Goal: Transaction & Acquisition: Purchase product/service

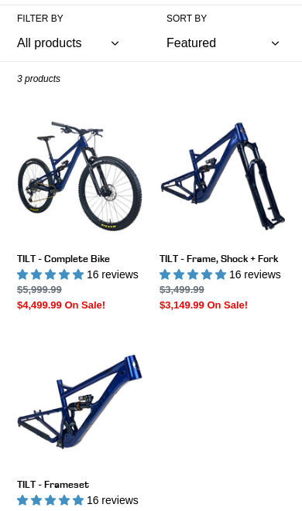
scroll to position [247, 0]
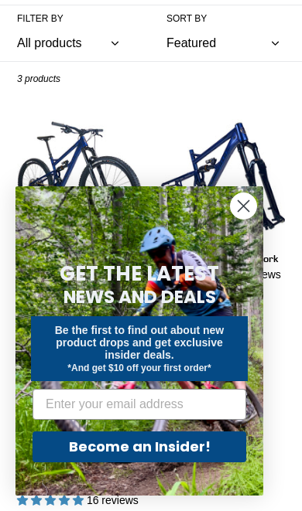
click at [247, 219] on circle "Close dialog" at bounding box center [243, 206] width 26 height 26
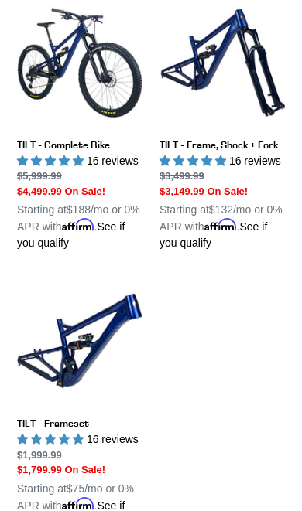
scroll to position [366, 0]
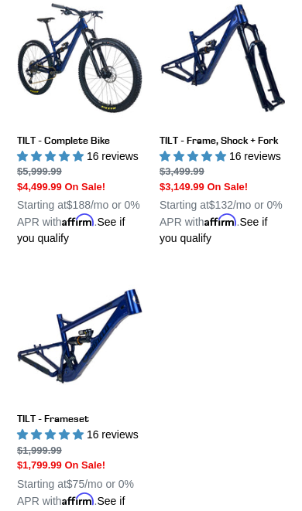
click at [56, 336] on link "TILT - Frameset" at bounding box center [79, 400] width 125 height 252
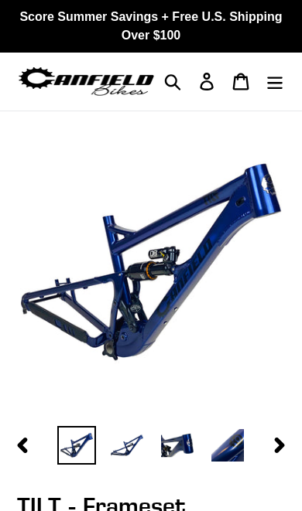
select select "highest-rating"
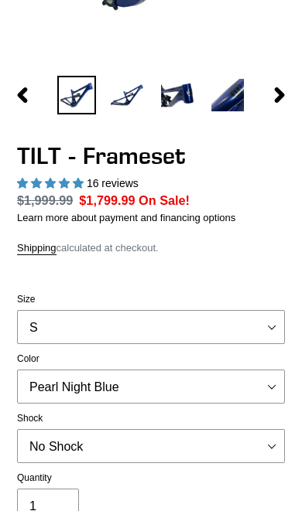
scroll to position [350, 0]
click at [265, 315] on select "S M L XL" at bounding box center [151, 327] width 268 height 34
select select "L"
click at [269, 344] on select "S M L XL" at bounding box center [151, 327] width 268 height 34
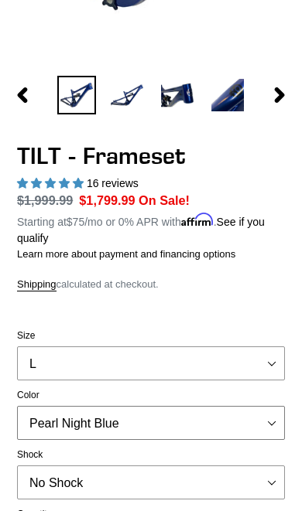
click at [271, 428] on select "Pearl Night Blue Stealth Silver" at bounding box center [151, 423] width 268 height 34
select select "Stealth Silver"
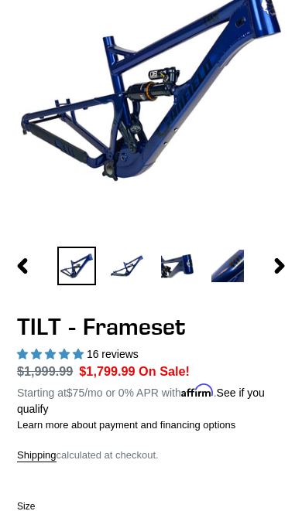
scroll to position [180, 0]
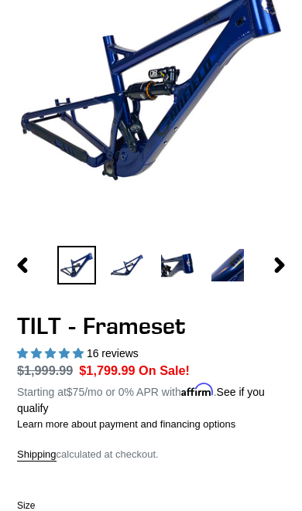
click at [132, 271] on img at bounding box center [126, 265] width 39 height 39
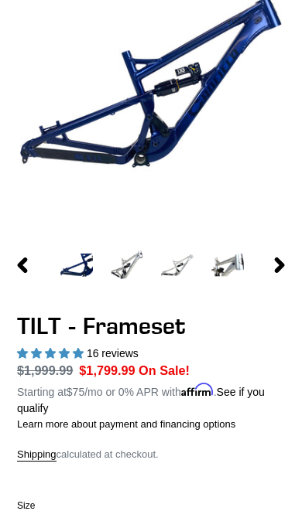
click at [123, 282] on img at bounding box center [126, 265] width 39 height 39
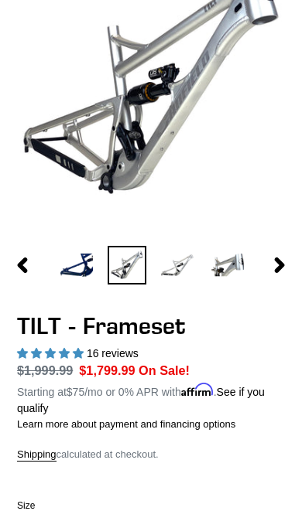
click at [132, 261] on img at bounding box center [126, 265] width 39 height 39
click at [176, 258] on img at bounding box center [177, 265] width 39 height 39
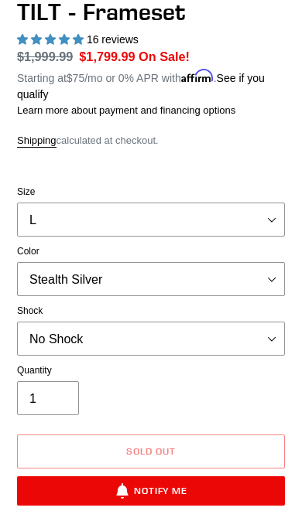
scroll to position [497, 0]
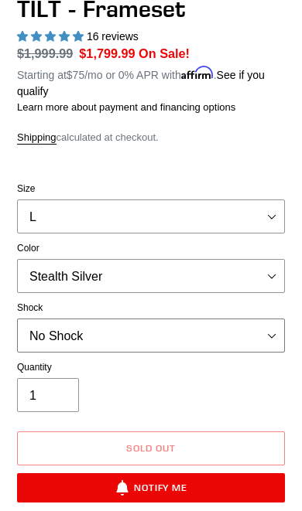
click at [265, 332] on select "No Shock Cane Creek DB Kitsuma Air RockShox Deluxe Ultimate Fox FLOAT X EXT Sto…" at bounding box center [151, 336] width 268 height 34
click at [270, 335] on select "No Shock Cane Creek DB Kitsuma Air RockShox Deluxe Ultimate Fox FLOAT X EXT Sto…" at bounding box center [151, 336] width 268 height 34
click at [274, 322] on select "No Shock Cane Creek DB Kitsuma Air RockShox Deluxe Ultimate Fox FLOAT X EXT Sto…" at bounding box center [151, 336] width 268 height 34
click at [272, 327] on select "No Shock Cane Creek DB Kitsuma Air RockShox Deluxe Ultimate Fox FLOAT X EXT Sto…" at bounding box center [151, 336] width 268 height 34
select select "EXT Storia Lok V3"
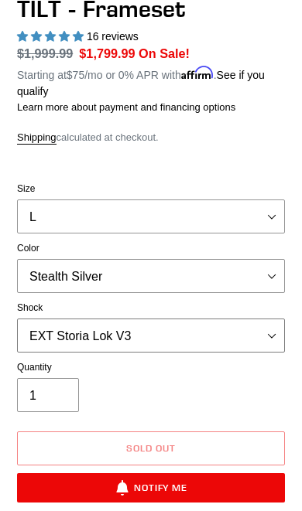
click at [268, 341] on select "No Shock Cane Creek DB Kitsuma Air RockShox Deluxe Ultimate Fox FLOAT X EXT Sto…" at bounding box center [151, 336] width 268 height 34
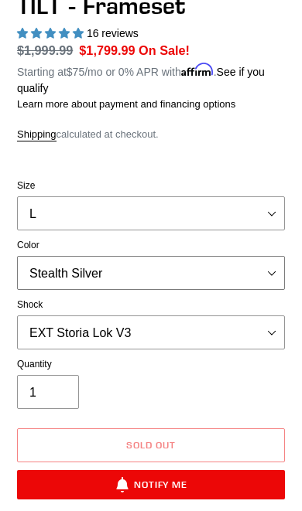
click at [265, 273] on select "Pearl Night Blue Stealth Silver" at bounding box center [151, 273] width 268 height 34
select select "Pearl Night Blue"
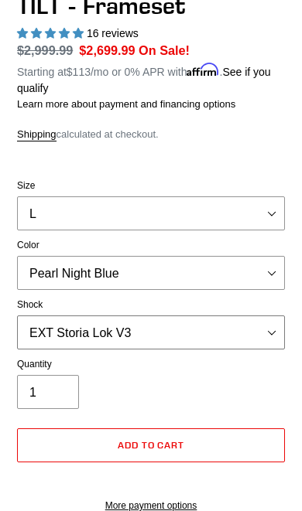
click at [268, 332] on select "No Shock Cane Creek DB Kitsuma Air RockShox Deluxe Ultimate Fox FLOAT X EXT Sto…" at bounding box center [151, 332] width 268 height 34
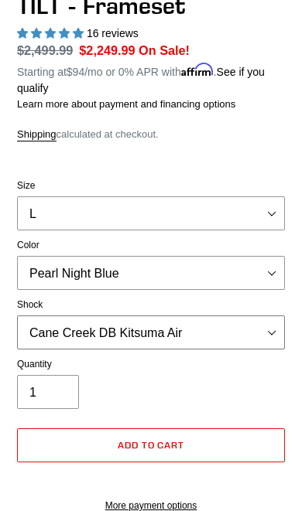
click at [271, 331] on select "No Shock Cane Creek DB Kitsuma Air RockShox Deluxe Ultimate Fox FLOAT X EXT Sto…" at bounding box center [151, 332] width 268 height 34
click at [271, 328] on select "No Shock Cane Creek DB Kitsuma Air RockShox Deluxe Ultimate Fox FLOAT X EXT Sto…" at bounding box center [151, 332] width 268 height 34
click at [268, 331] on select "No Shock Cane Creek DB Kitsuma Air RockShox Deluxe Ultimate Fox FLOAT X EXT Sto…" at bounding box center [151, 332] width 268 height 34
click at [271, 329] on select "No Shock Cane Creek DB Kitsuma Air RockShox Deluxe Ultimate Fox FLOAT X EXT Sto…" at bounding box center [151, 332] width 268 height 34
select select "Cane Creek DB Kitsuma Air"
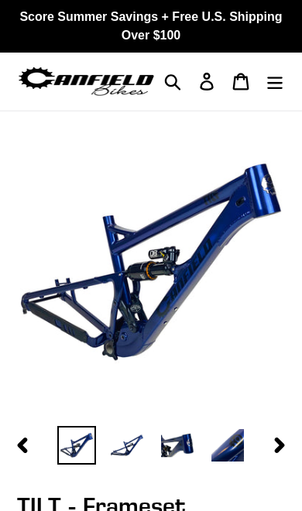
click at [80, 76] on img at bounding box center [86, 81] width 138 height 35
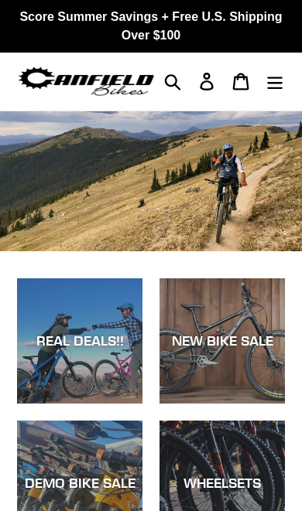
click at [275, 75] on icon "Menu" at bounding box center [274, 82] width 17 height 18
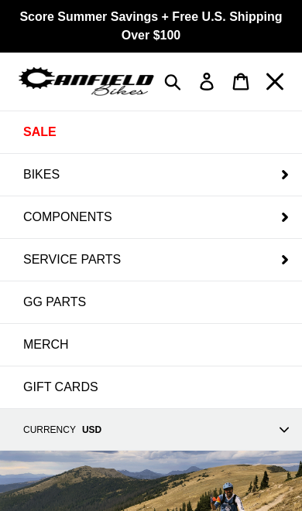
click at [36, 175] on span "BIKES" at bounding box center [41, 175] width 36 height 14
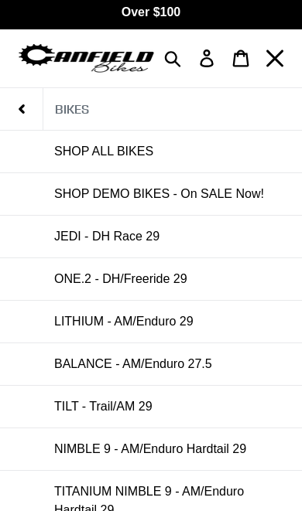
scroll to position [30, 0]
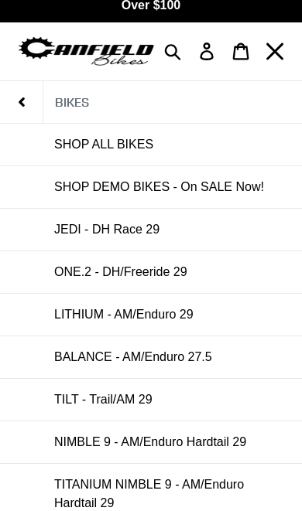
click at [78, 364] on span "BALANCE - AM/Enduro 27.5" at bounding box center [133, 357] width 158 height 14
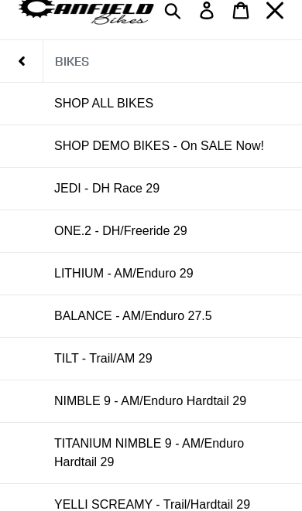
scroll to position [72, 0]
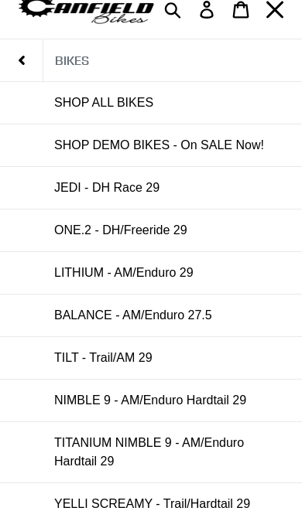
click at [86, 325] on link "BALANCE - AM/Enduro 27.5" at bounding box center [151, 316] width 302 height 42
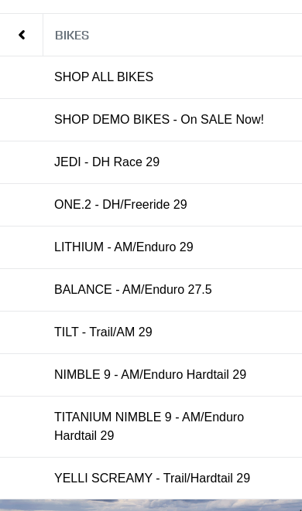
click at [63, 288] on span "BALANCE - AM/Enduro 27.5" at bounding box center [133, 290] width 158 height 14
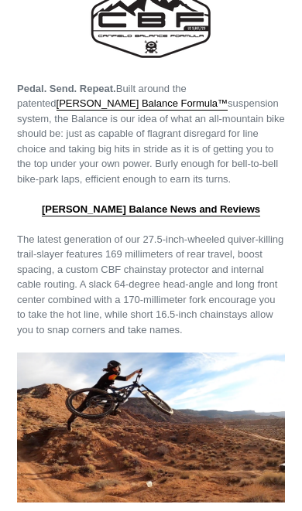
scroll to position [1610, 0]
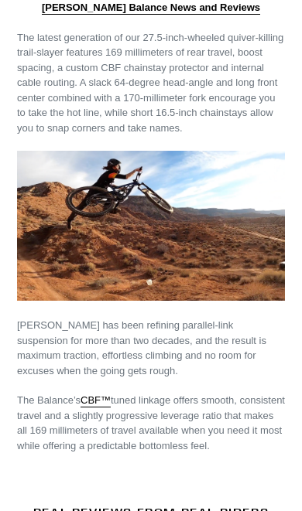
scroll to position [1642, 0]
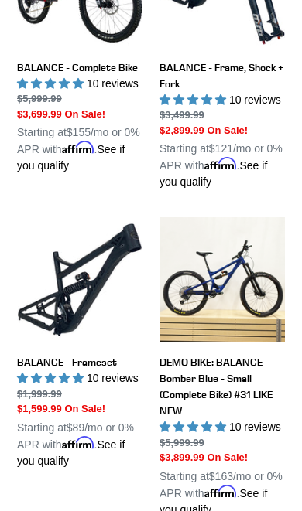
scroll to position [439, 0]
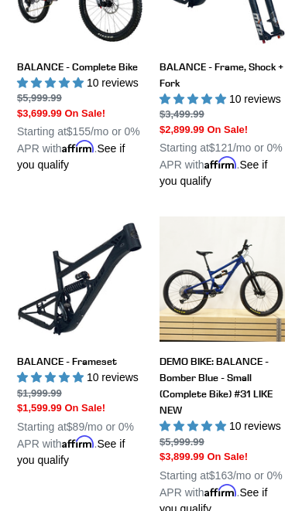
click at [56, 310] on link "BALANCE - Frameset" at bounding box center [79, 342] width 125 height 252
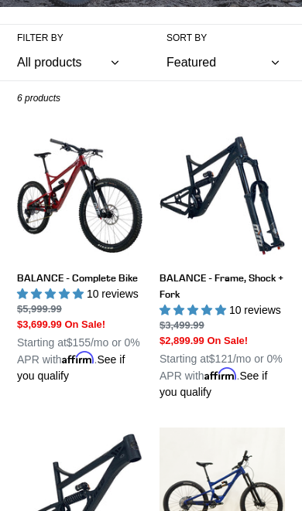
scroll to position [0, 0]
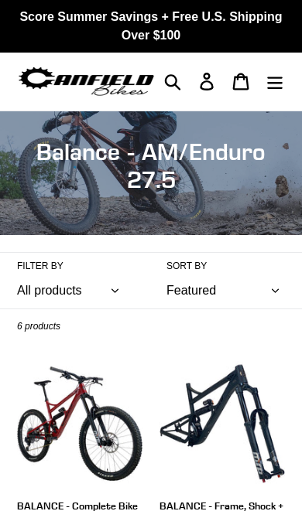
click at [276, 81] on icon "Menu" at bounding box center [274, 82] width 17 height 18
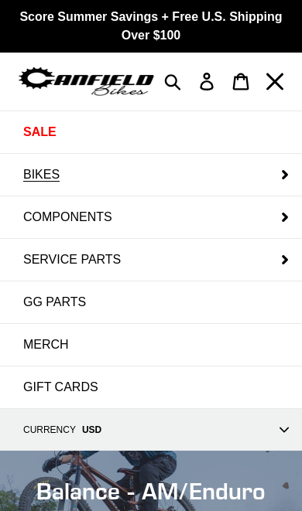
click at [33, 177] on span "BIKES" at bounding box center [41, 175] width 36 height 14
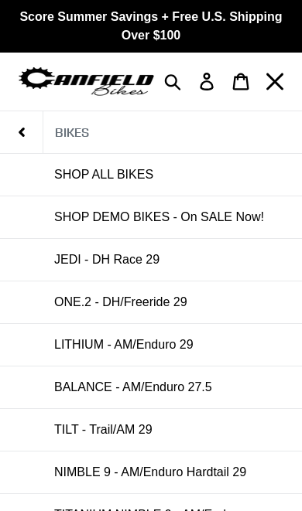
scroll to position [3, 0]
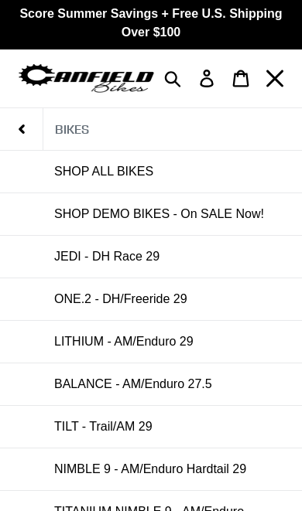
click at [84, 214] on span "SHOP DEMO BIKES - On SALE Now!" at bounding box center [159, 214] width 210 height 14
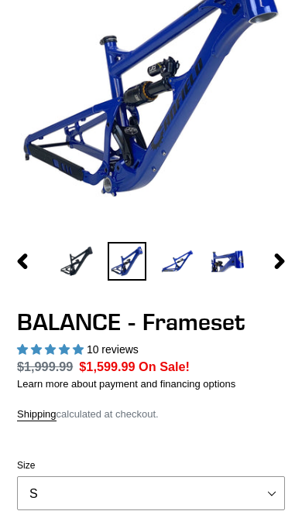
select select "highest-rating"
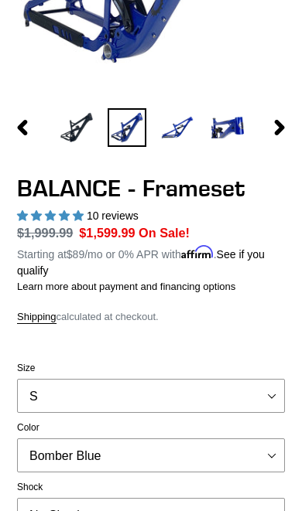
scroll to position [322, 0]
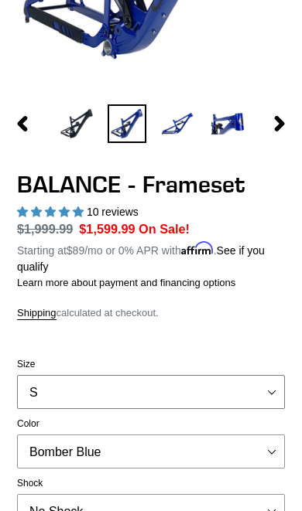
click at [273, 390] on select "S M L XL" at bounding box center [151, 392] width 268 height 34
select select "L"
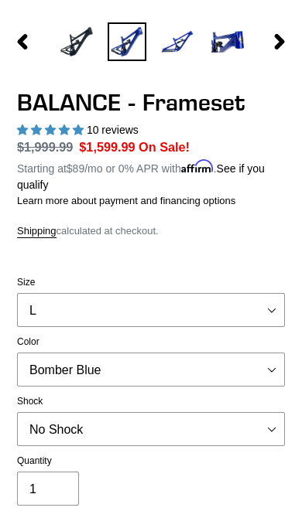
scroll to position [420, 0]
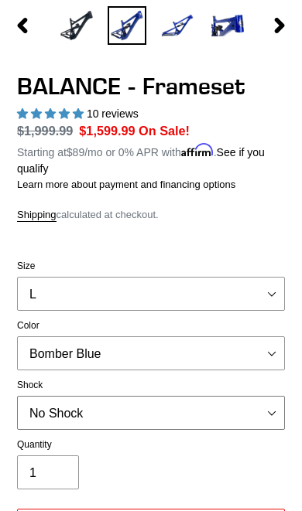
click at [271, 401] on select "No Shock Cane Creek Kitsuma Air Öhlins TTX2 Air EXT Storia V3-S" at bounding box center [151, 413] width 268 height 34
click at [272, 407] on select "No Shock Cane Creek Kitsuma Air Öhlins TTX2 Air EXT Storia V3-S" at bounding box center [151, 413] width 268 height 34
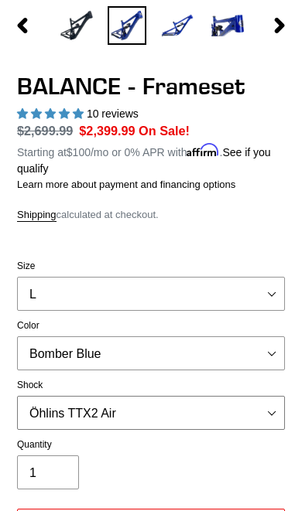
click at [265, 410] on select "No Shock Cane Creek Kitsuma Air Öhlins TTX2 Air EXT Storia V3-S" at bounding box center [151, 413] width 268 height 34
click at [271, 412] on select "No Shock Cane Creek Kitsuma Air Öhlins TTX2 Air EXT Storia V3-S" at bounding box center [151, 413] width 268 height 34
click at [270, 411] on select "No Shock Cane Creek Kitsuma Air Öhlins TTX2 Air EXT Storia V3-S" at bounding box center [151, 413] width 268 height 34
select select "Cane Creek Kitsuma Air"
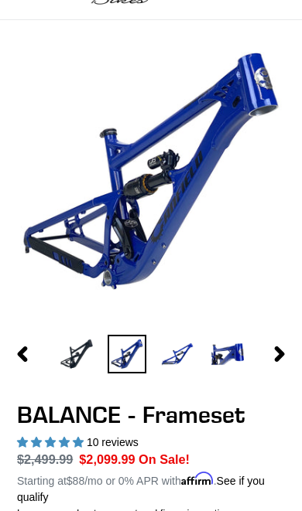
scroll to position [93, 0]
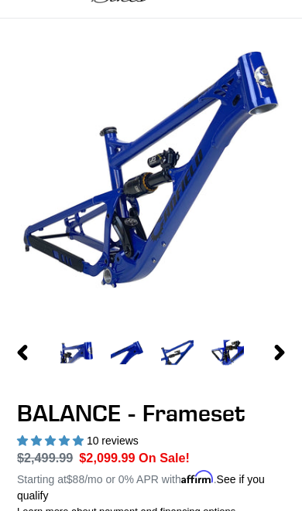
click at [69, 354] on img at bounding box center [76, 352] width 39 height 39
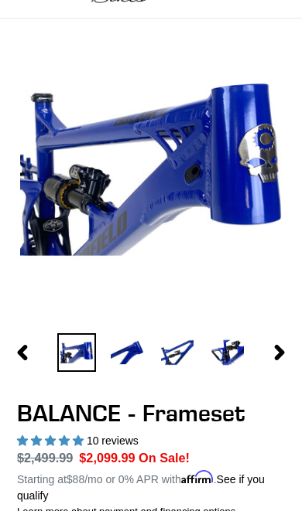
click at [131, 357] on img at bounding box center [126, 352] width 39 height 39
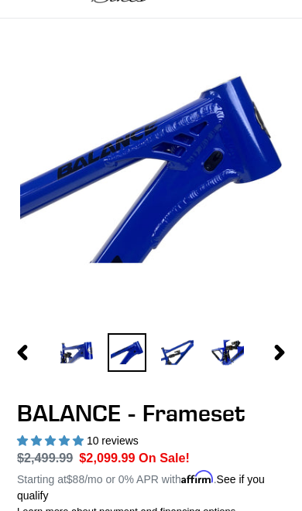
click at [177, 360] on img at bounding box center [177, 352] width 39 height 39
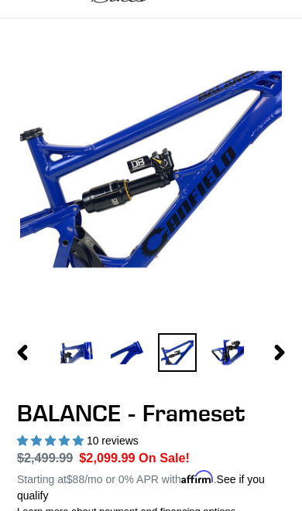
click at [228, 349] on img at bounding box center [227, 352] width 39 height 39
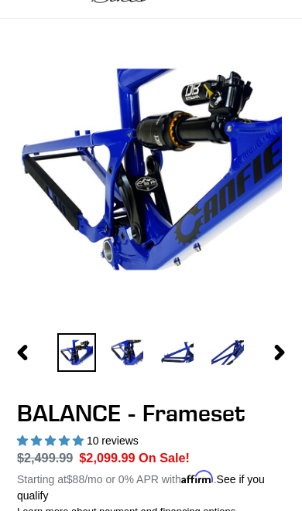
click at [271, 356] on icon "button" at bounding box center [278, 352] width 15 height 15
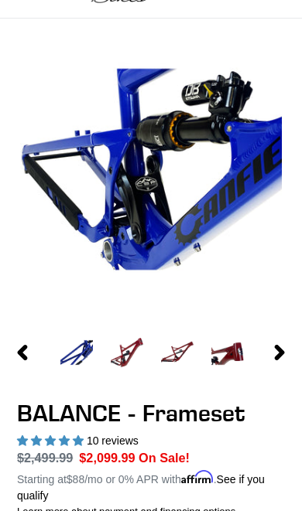
click at [125, 353] on img at bounding box center [126, 352] width 39 height 39
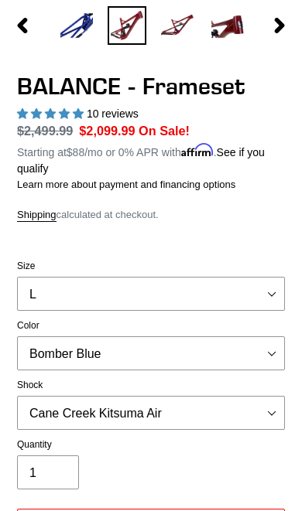
scroll to position [436, 0]
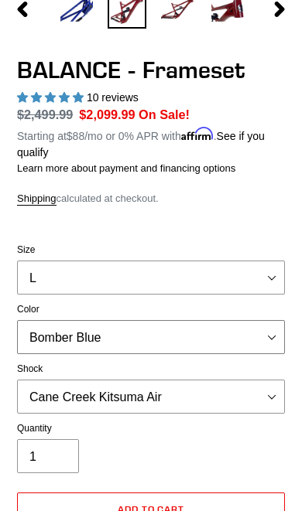
click at [270, 339] on select "Bomber Blue Goat's Blood Stealth Black" at bounding box center [151, 337] width 268 height 34
select select "Goat's Blood"
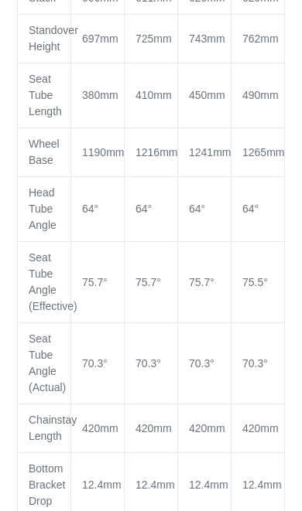
scroll to position [2078, 0]
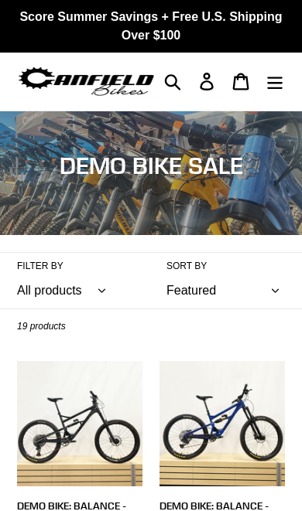
click at [268, 88] on icon "Menu" at bounding box center [274, 83] width 15 height 12
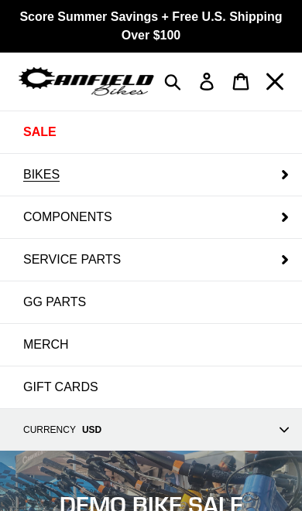
click at [36, 177] on span "BIKES" at bounding box center [41, 175] width 36 height 14
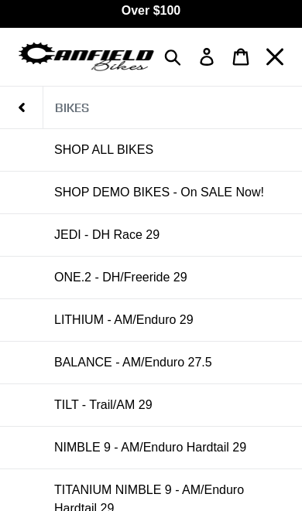
scroll to position [28, 0]
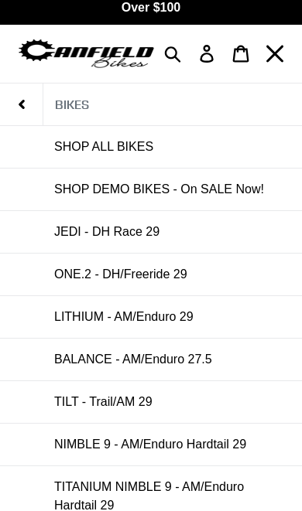
click at [81, 149] on span "SHOP ALL BIKES" at bounding box center [103, 147] width 99 height 14
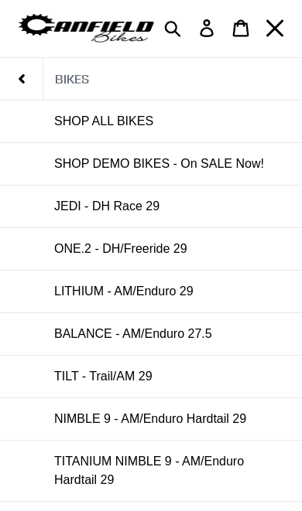
click at [77, 339] on span "BALANCE - AM/Enduro 27.5" at bounding box center [133, 334] width 158 height 14
click at [80, 333] on span "BALANCE - AM/Enduro 27.5" at bounding box center [133, 334] width 158 height 14
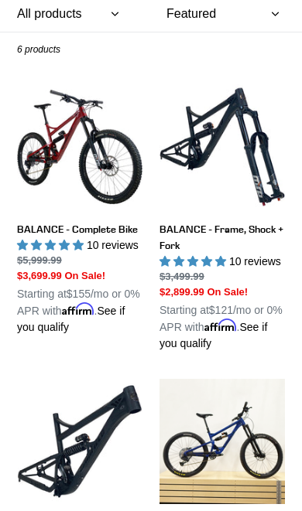
scroll to position [278, 0]
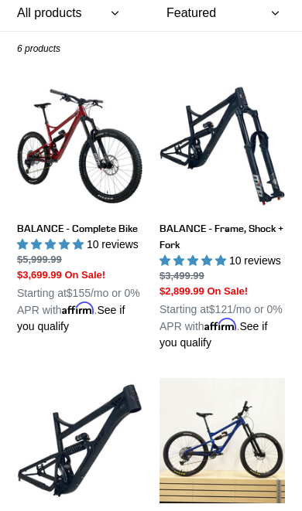
click at [47, 227] on link "BALANCE - Complete Bike" at bounding box center [79, 210] width 125 height 252
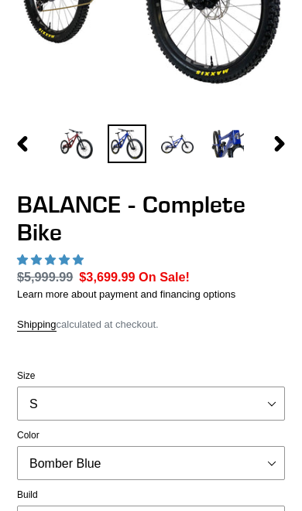
select select "highest-rating"
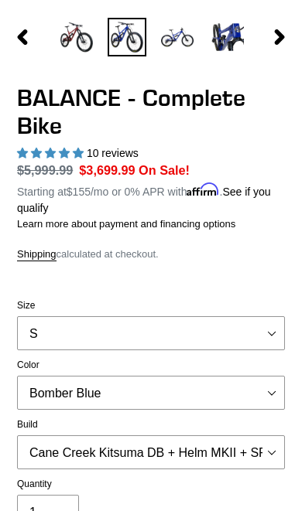
scroll to position [409, 0]
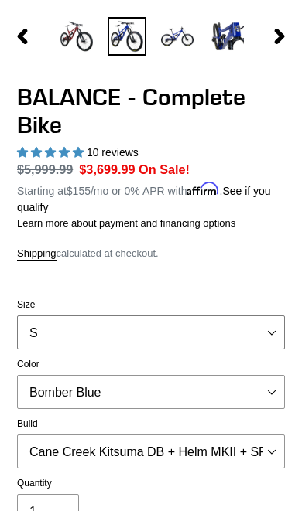
click at [268, 329] on select "S M L XL" at bounding box center [151, 332] width 268 height 34
select select "L"
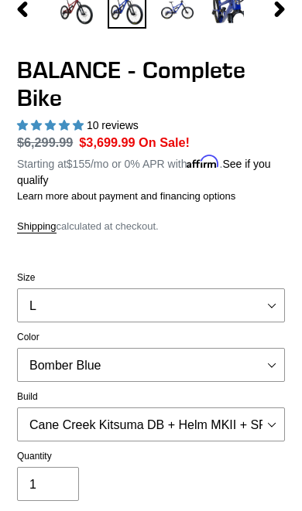
scroll to position [437, 0]
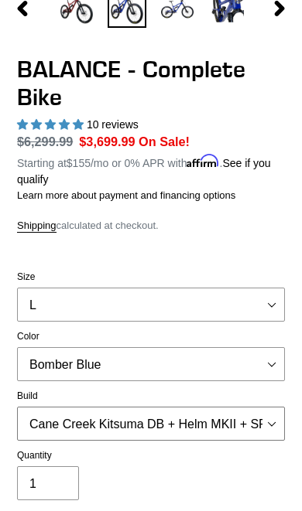
click at [265, 417] on select "Cane Creek Kitsuma DB + Helm MKII + SRAM GX Cane Creek Kitsuma DB + Helm MKII +…" at bounding box center [151, 424] width 268 height 34
select select "Cane Creek Kitsuma DB + Helm MKII + Shimano XT"
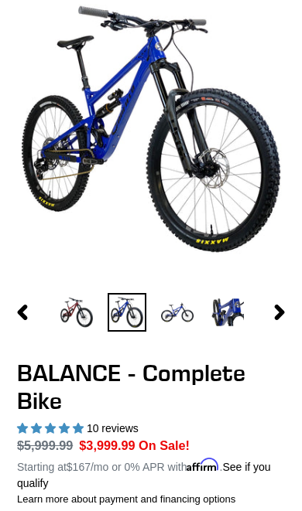
scroll to position [134, 0]
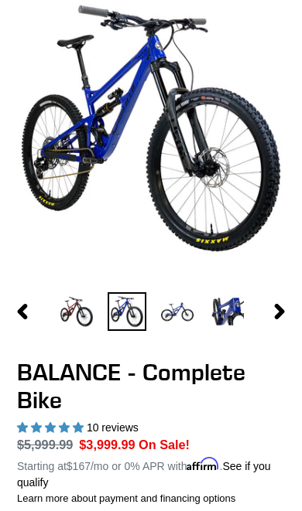
click at [175, 317] on img at bounding box center [177, 311] width 39 height 39
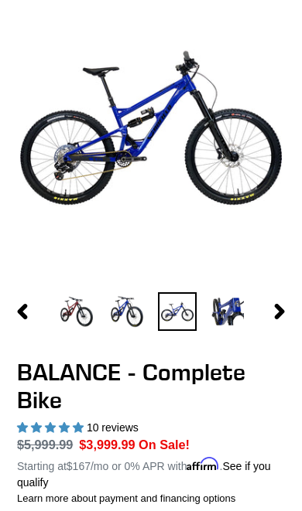
click at [231, 315] on img at bounding box center [227, 311] width 39 height 39
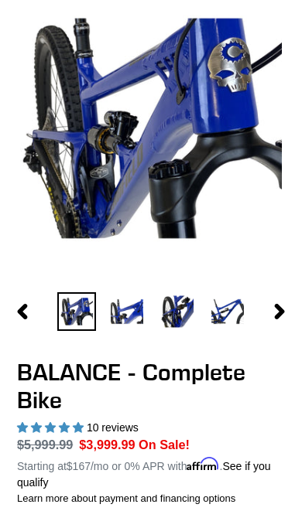
click at [277, 314] on icon "button" at bounding box center [279, 311] width 10 height 15
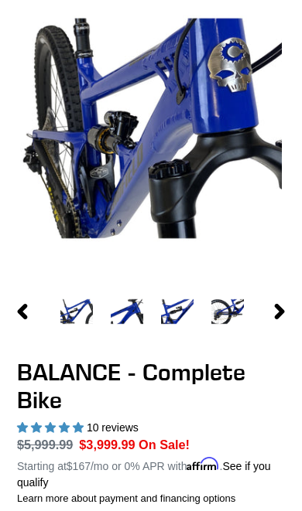
click at [124, 311] on img at bounding box center [126, 311] width 39 height 39
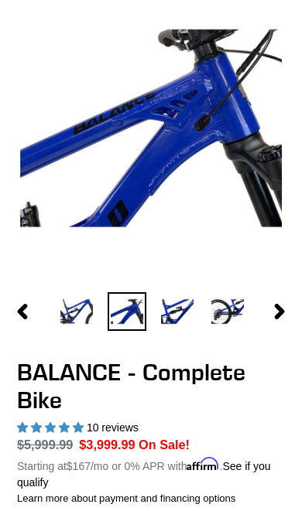
click at [175, 313] on img at bounding box center [177, 311] width 39 height 39
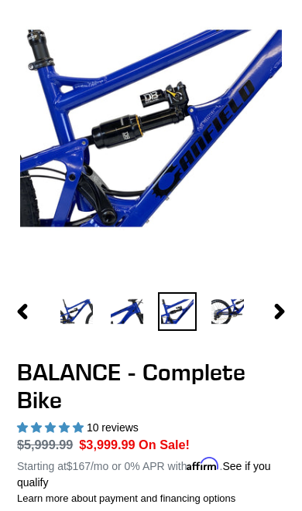
click at [239, 318] on img at bounding box center [227, 311] width 39 height 39
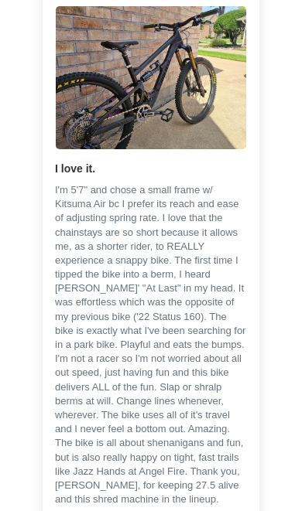
scroll to position [4512, 0]
